Goal: Task Accomplishment & Management: Complete application form

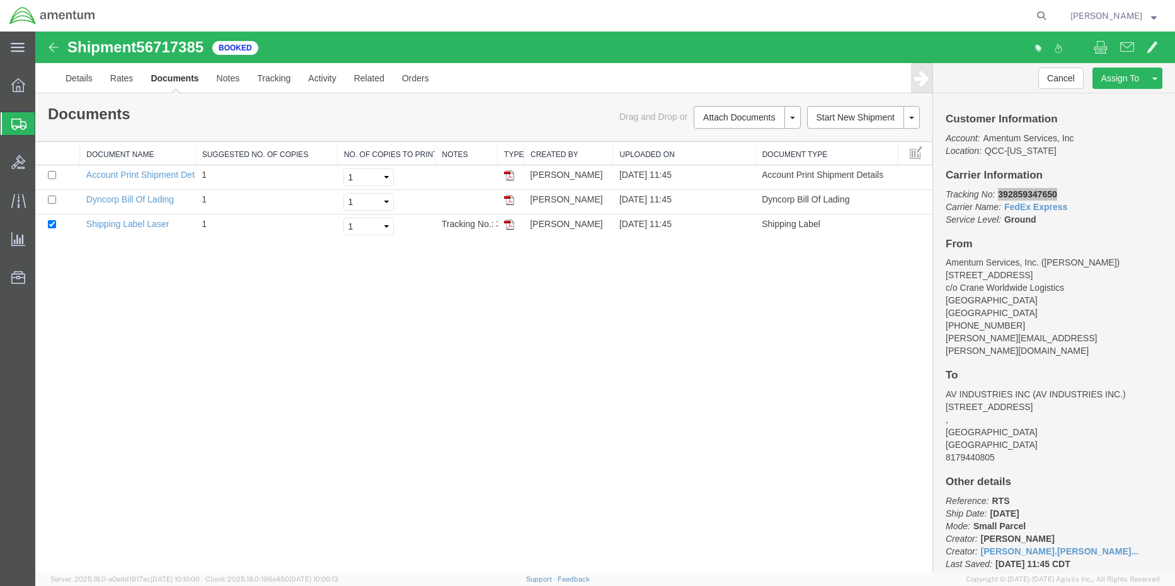
click at [0, 0] on span "Create Shipment" at bounding box center [0, 0] width 0 height 0
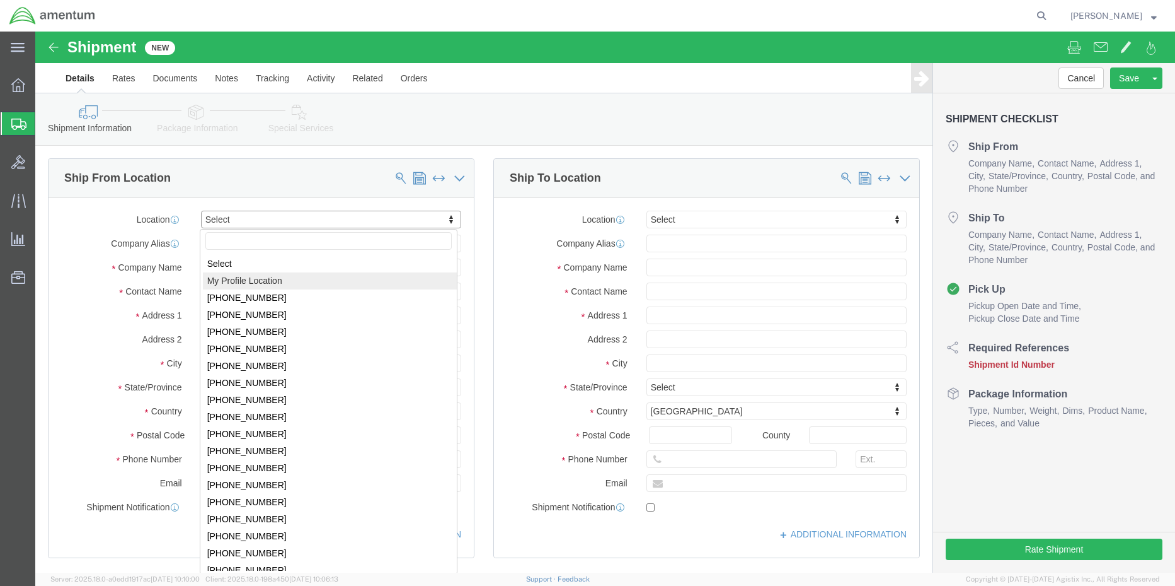
select select "MYPROFILE"
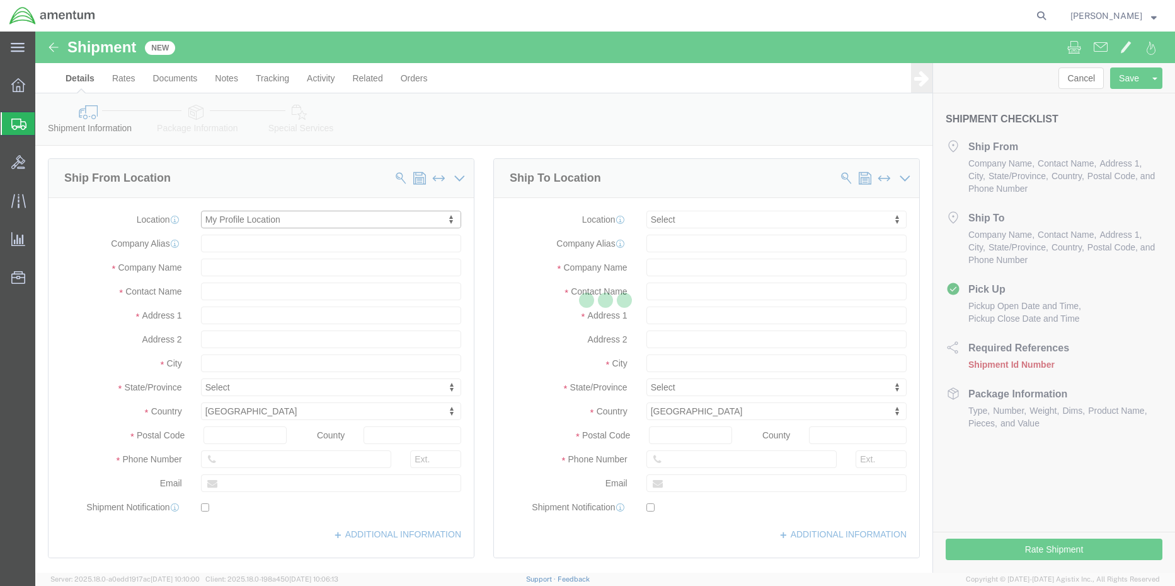
select select "[GEOGRAPHIC_DATA]"
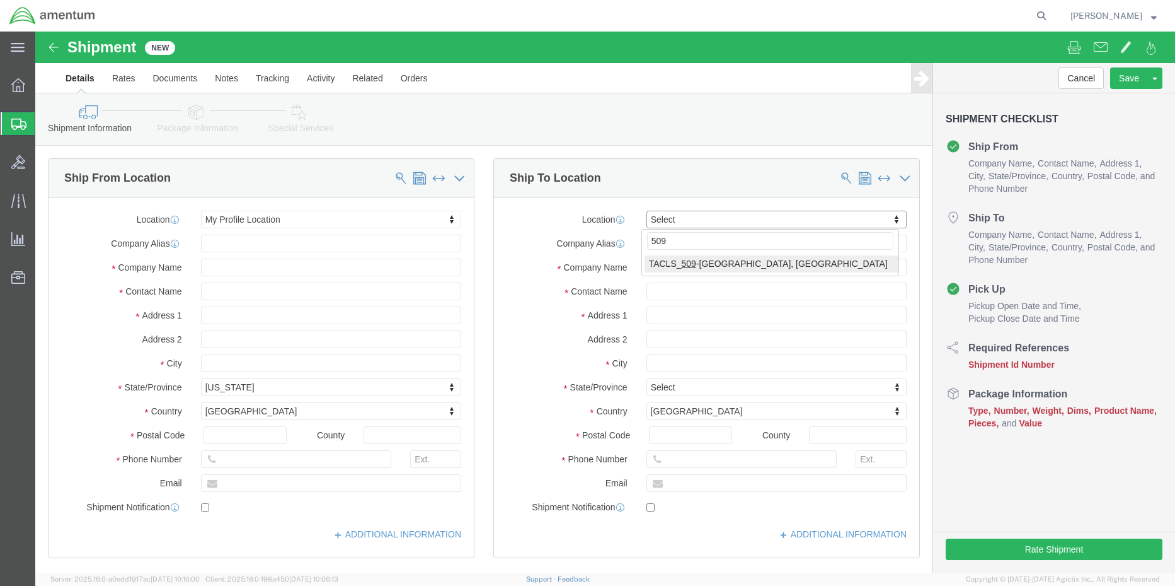
type input "509"
select select "42689"
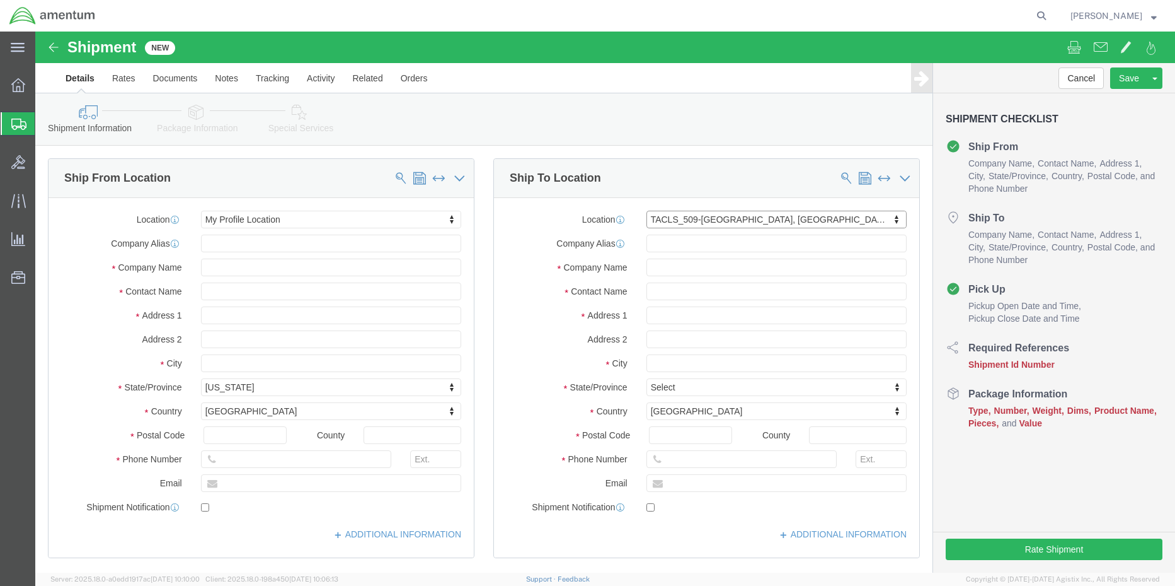
select select "AZ"
click input "text"
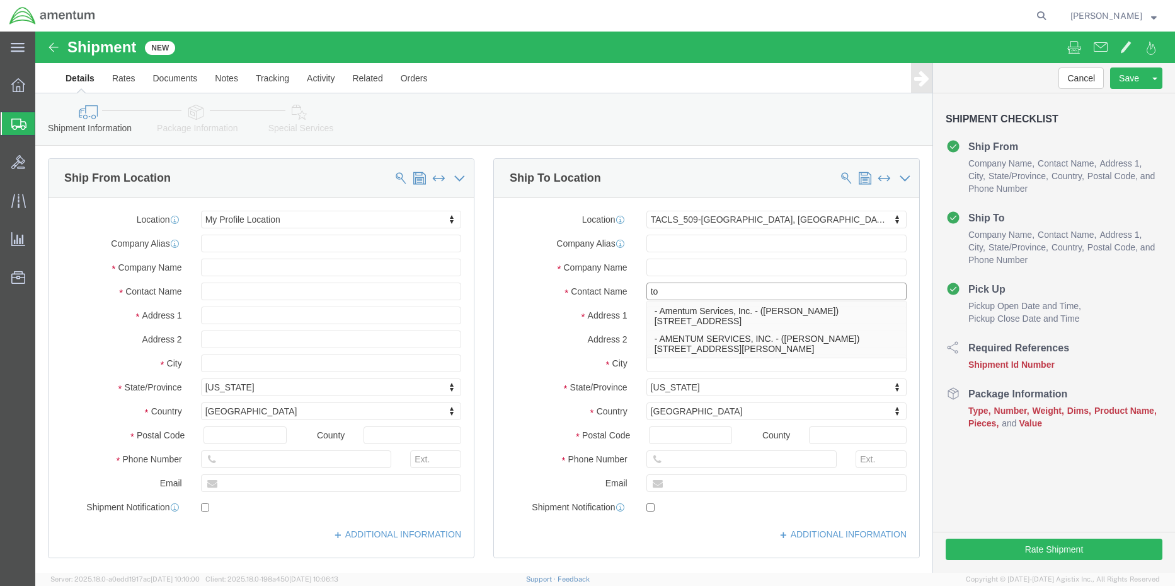
type input "t"
type input "[PERSON_NAME]"
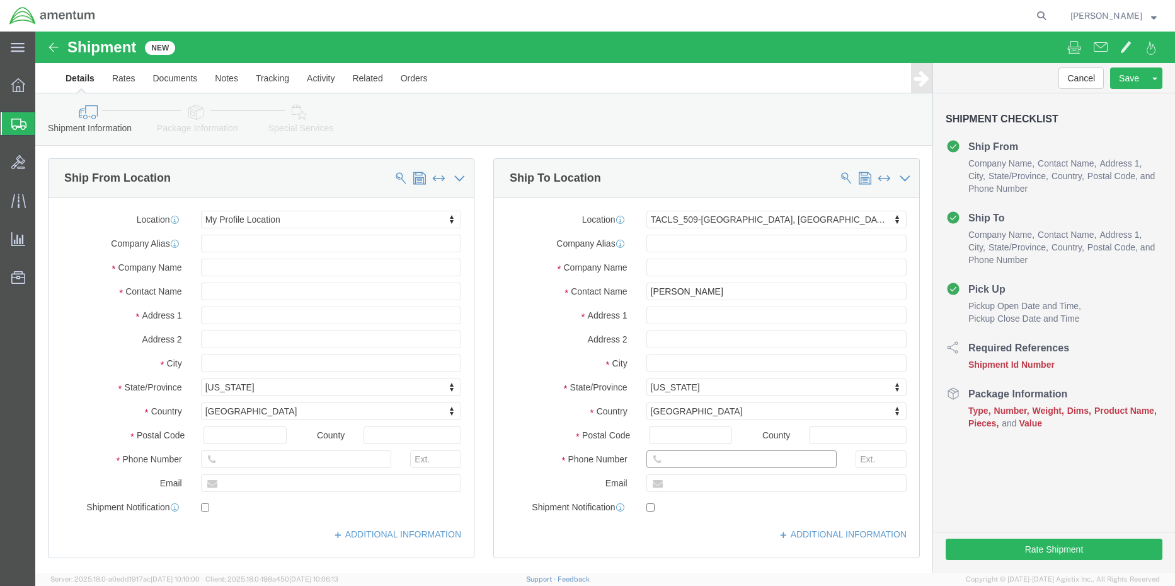
drag, startPoint x: 709, startPoint y: 426, endPoint x: 619, endPoint y: 429, distance: 90.2
click div
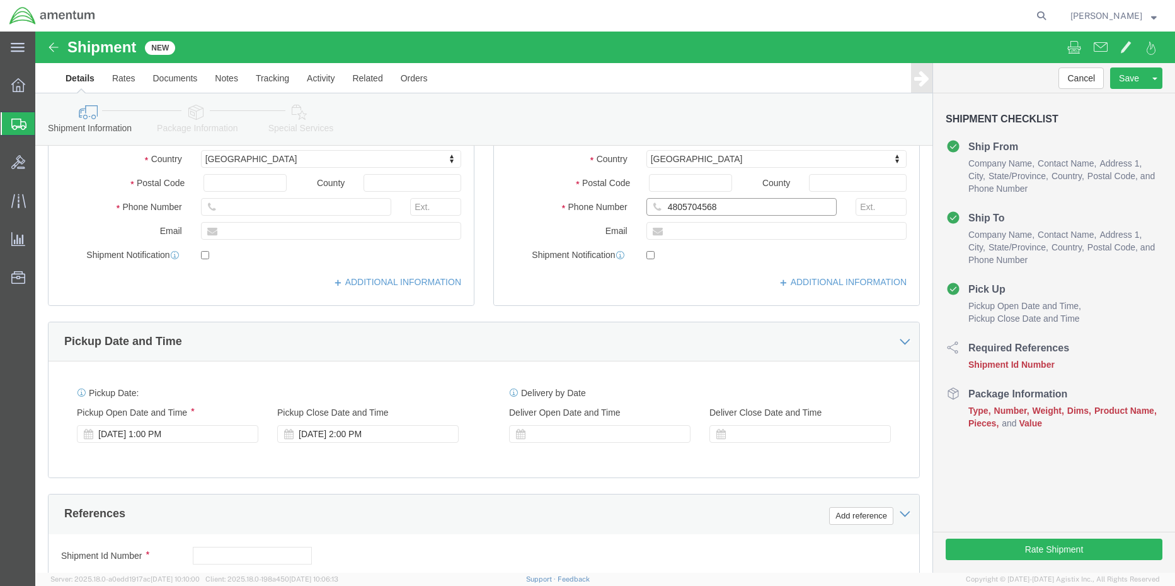
type input "4805704568"
drag, startPoint x: 227, startPoint y: 528, endPoint x: 224, endPoint y: 522, distance: 6.8
click input "text"
type input "4857.1.2103.00.00.00.000.FRE"
click link "Package Information"
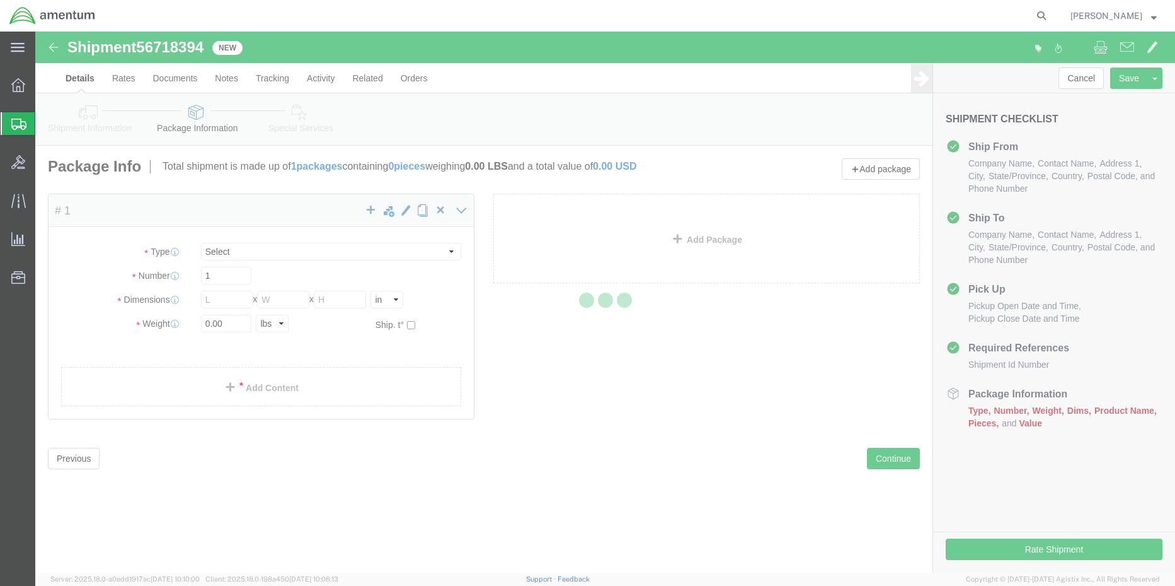
select select "CBOX"
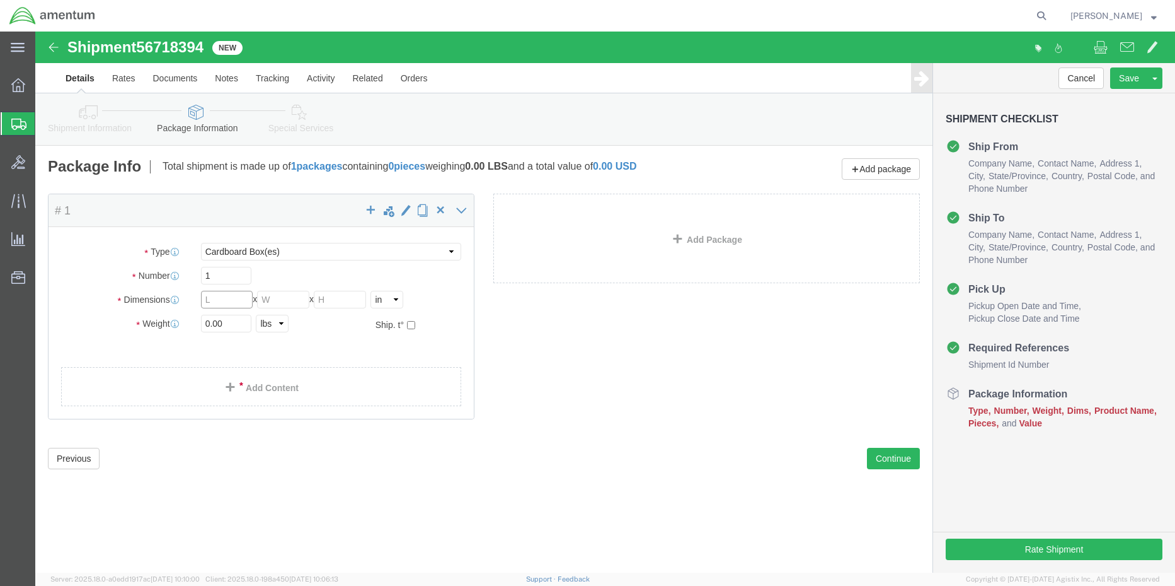
click input "text"
type input "36"
type input "18"
type input "1"
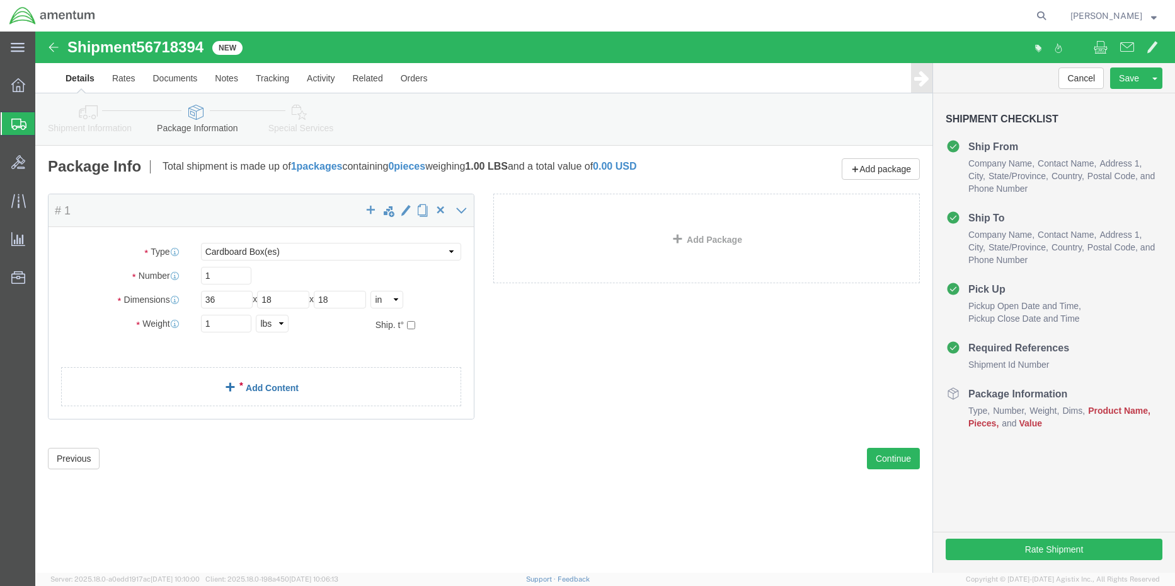
click link "Add Content"
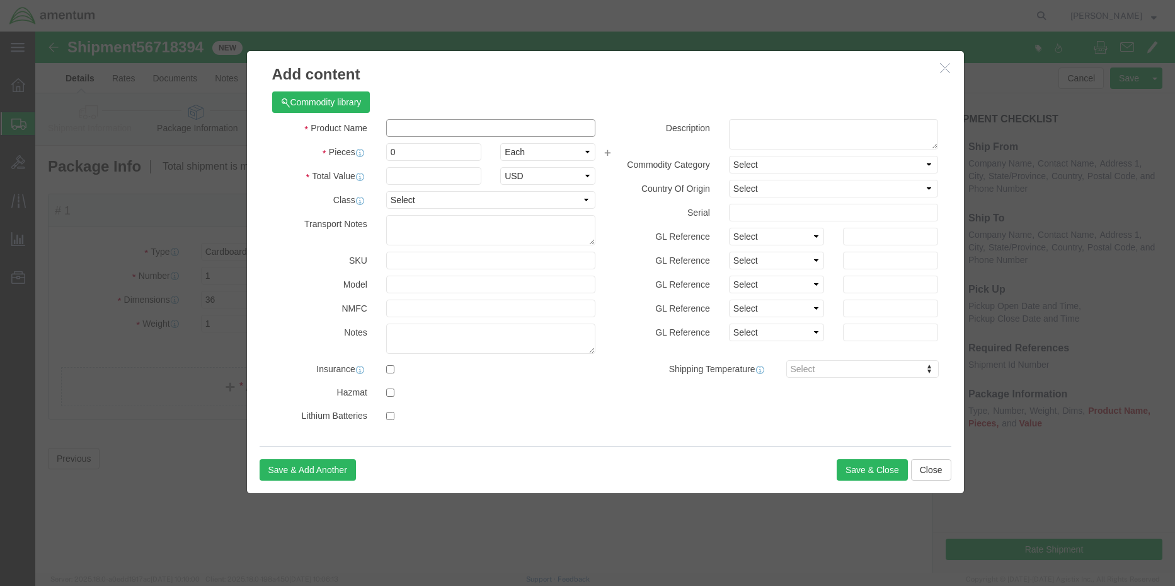
click input "text"
type input "JUST A BOX"
type input "1"
type input "15"
select select "USD"
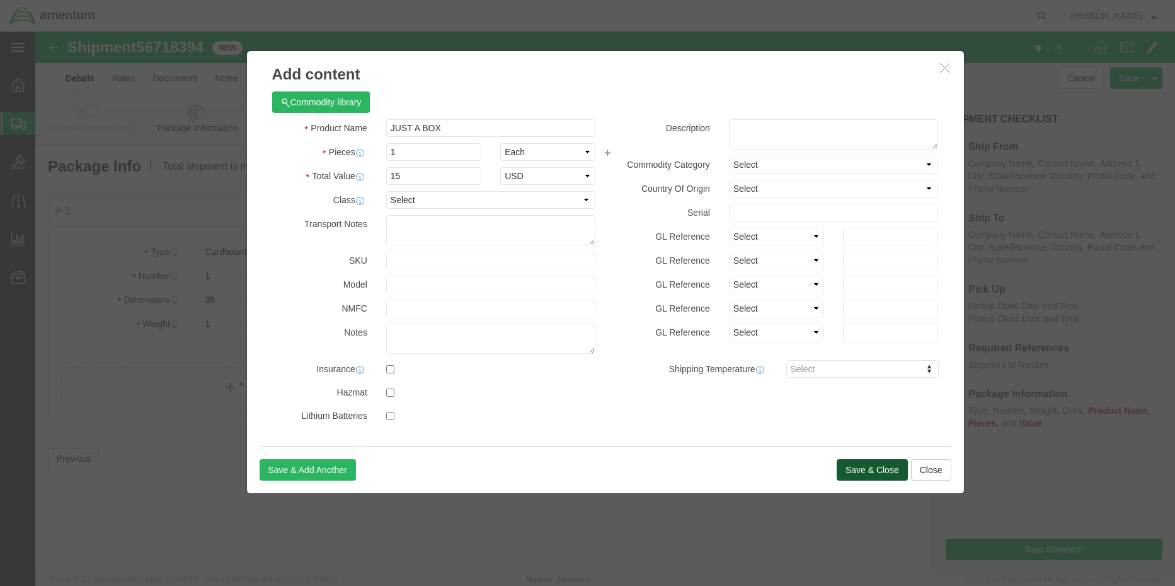
click button "Save & Close"
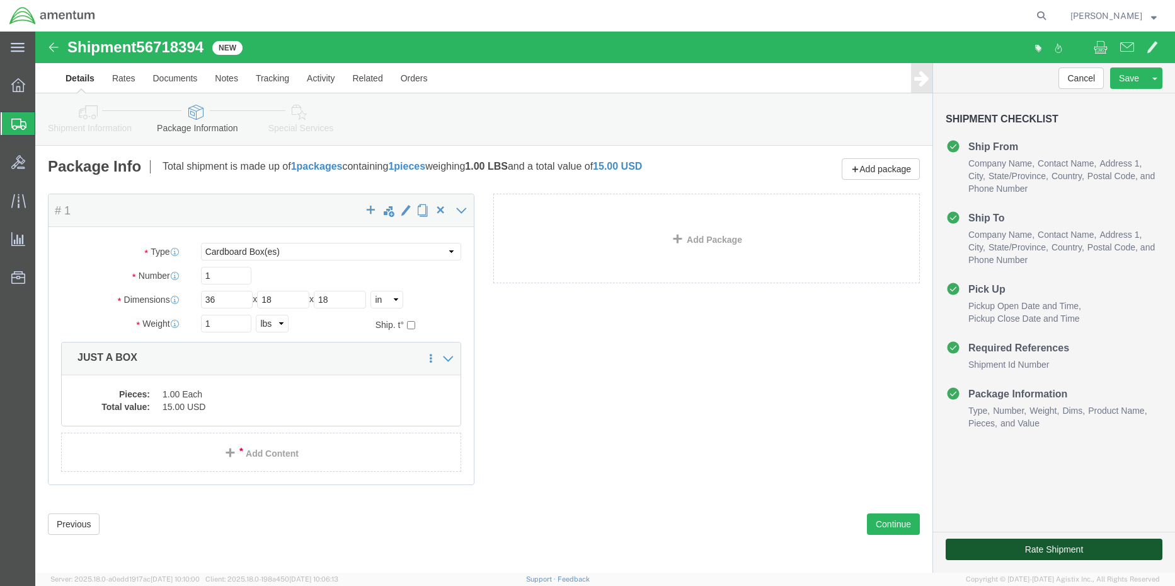
click button "Rate Shipment"
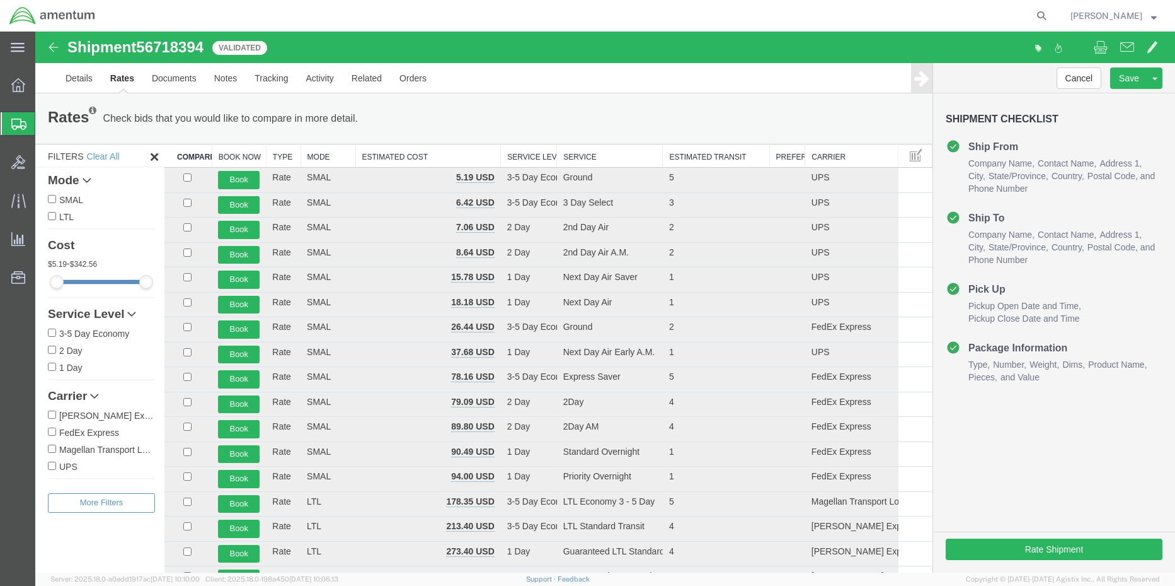
click at [54, 429] on input "FedEx Express" at bounding box center [52, 431] width 8 height 8
checkbox input "true"
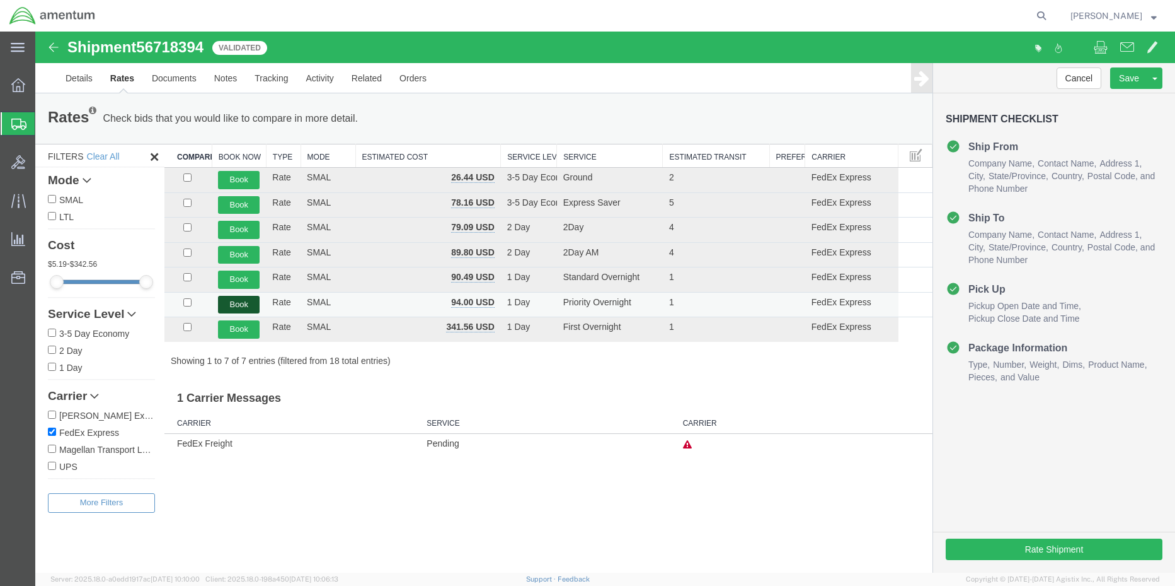
click at [246, 308] on button "Book" at bounding box center [239, 305] width 42 height 18
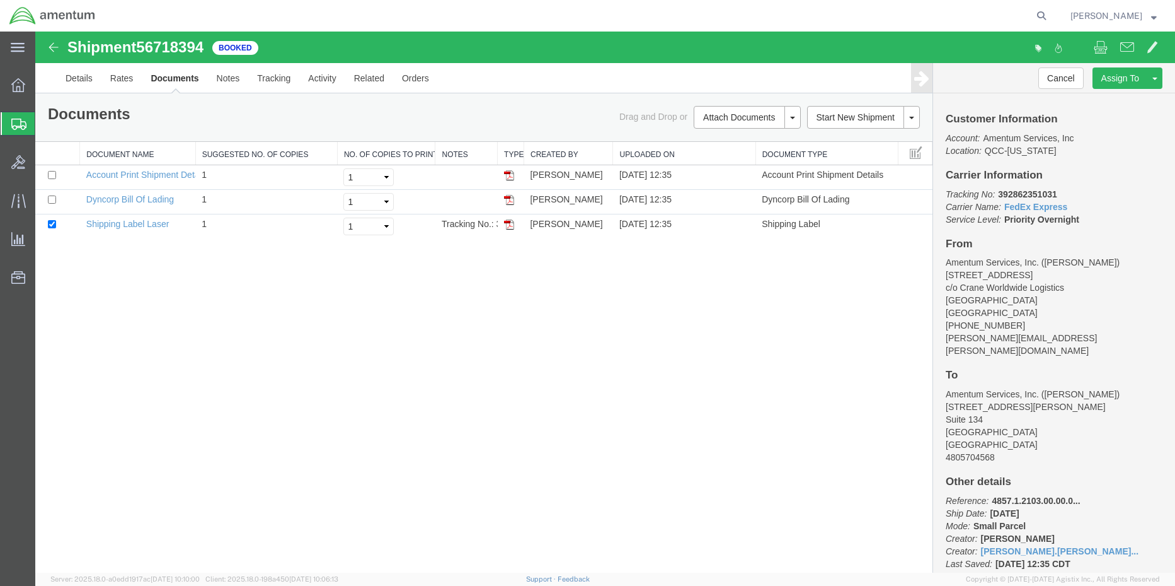
click at [1027, 189] on b "392862351031" at bounding box center [1027, 194] width 59 height 10
click at [1027, 188] on p "Tracking No: 392862351031 Carrier Name: FedEx Express FedEx Express Service Lev…" at bounding box center [1054, 207] width 217 height 38
copy b "392862351031"
click at [509, 225] on img at bounding box center [509, 224] width 10 height 10
click at [1033, 12] on icon at bounding box center [1042, 16] width 18 height 18
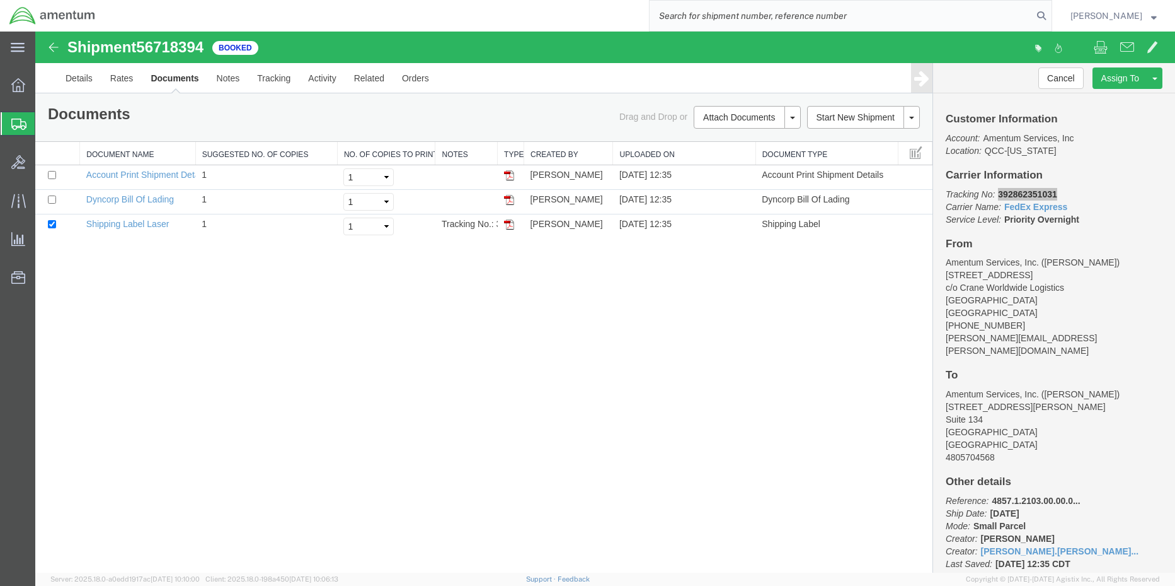
click at [889, 15] on input "search" at bounding box center [841, 16] width 383 height 30
paste input "9566186851"
type input "9566186851"
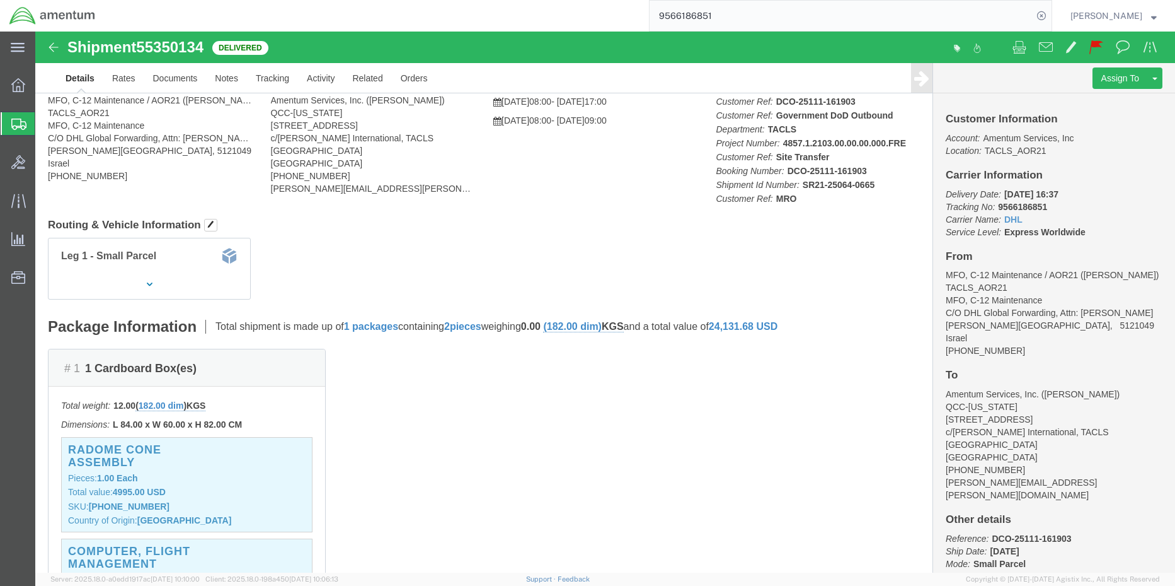
scroll to position [63, 0]
